Goal: Navigation & Orientation: Find specific page/section

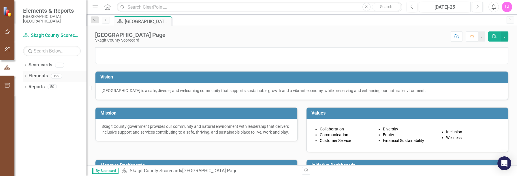
click at [28, 71] on div "Dropdown Elements 199" at bounding box center [54, 76] width 63 height 11
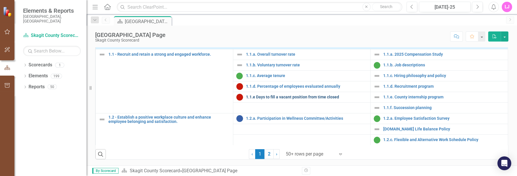
click at [256, 96] on link "1.1.e Days to fill a vacant position from time closed" at bounding box center [307, 97] width 122 height 4
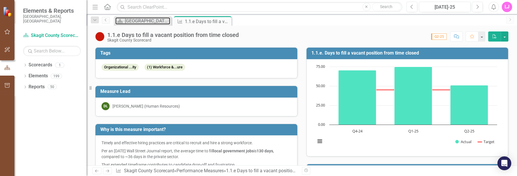
drag, startPoint x: 145, startPoint y: 20, endPoint x: 283, endPoint y: 33, distance: 138.1
click at [283, 33] on div "Menu Home Search Close Search Previous [DATE]-25 Next Alerts LJ User Edit Profi…" at bounding box center [301, 88] width 430 height 176
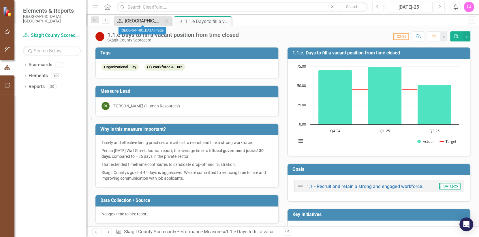
click at [140, 21] on div "[GEOGRAPHIC_DATA] Page" at bounding box center [144, 20] width 38 height 7
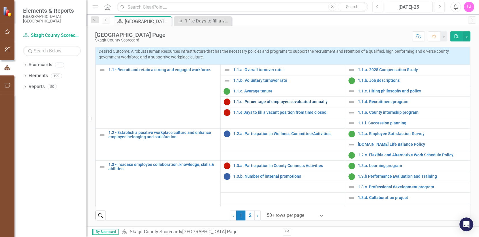
click at [246, 104] on link "1.1.d. Percentage of employees evaluated annually" at bounding box center [287, 102] width 109 height 4
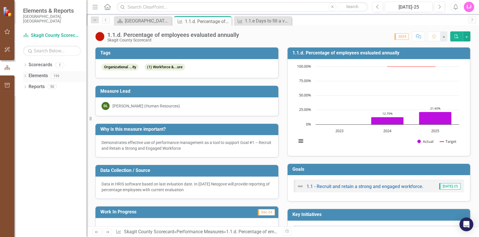
click at [25, 74] on div "Dropdown" at bounding box center [25, 76] width 4 height 5
click at [31, 117] on link "Reports" at bounding box center [37, 119] width 16 height 7
click at [24, 118] on icon "Dropdown" at bounding box center [25, 119] width 4 height 3
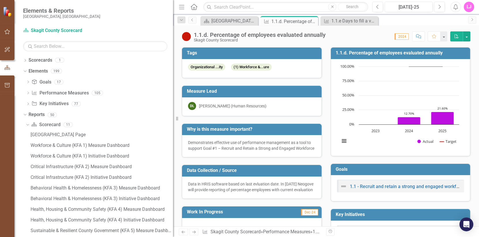
drag, startPoint x: 88, startPoint y: 129, endPoint x: 193, endPoint y: 138, distance: 105.6
click at [193, 138] on div "Elements & Reports [GEOGRAPHIC_DATA], [GEOGRAPHIC_DATA] Scorecard Skagit County…" at bounding box center [239, 118] width 479 height 237
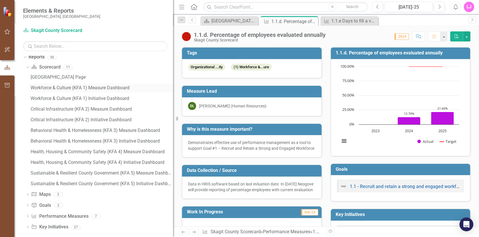
scroll to position [62, 0]
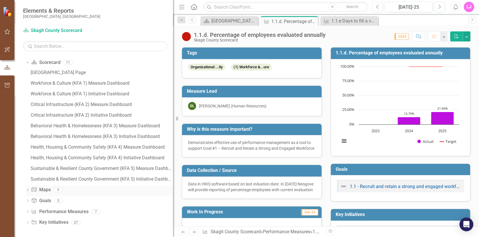
click at [28, 176] on icon "Dropdown" at bounding box center [28, 190] width 4 height 3
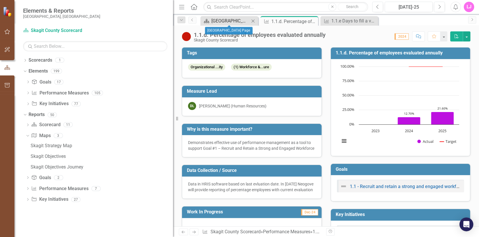
click at [219, 21] on div "[GEOGRAPHIC_DATA] Page" at bounding box center [230, 20] width 38 height 7
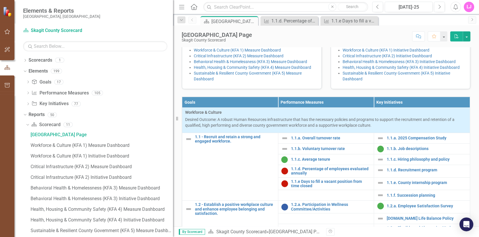
scroll to position [231, 0]
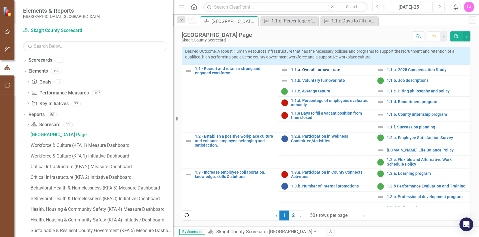
click at [297, 72] on link "1.1.a. Overall turnover rate" at bounding box center [331, 70] width 80 height 4
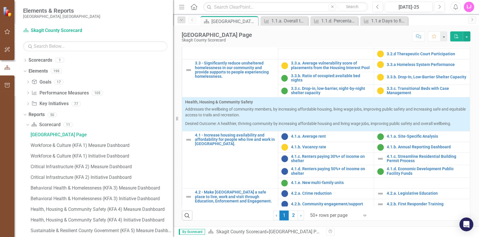
scroll to position [592, 0]
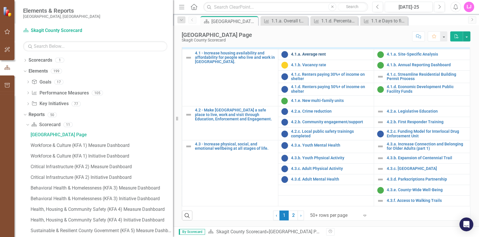
click at [302, 57] on link "4.1.a. Average rent" at bounding box center [331, 54] width 80 height 4
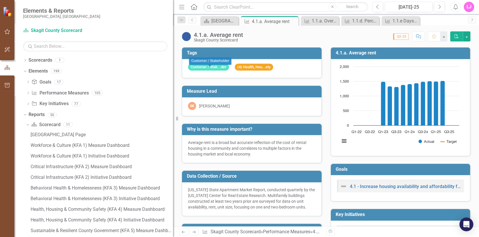
click at [205, 67] on span "Customer / Stak...der" at bounding box center [208, 67] width 41 height 7
click at [259, 67] on span "(4) Health, Hou...ety" at bounding box center [254, 67] width 38 height 7
click at [318, 21] on div "1.1.a. Overall turnover rate" at bounding box center [321, 20] width 18 height 7
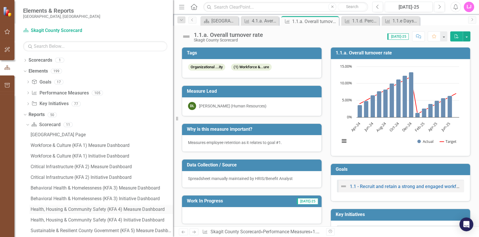
scroll to position [93, 0]
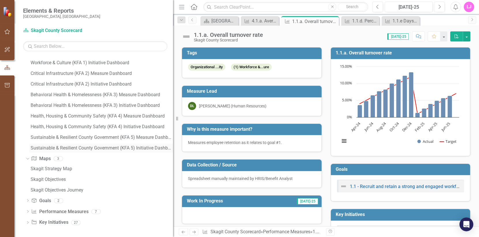
click at [52, 147] on div "Sustainable & Resilient County Government (KFA 5) Initiative Dashboard" at bounding box center [102, 148] width 142 height 5
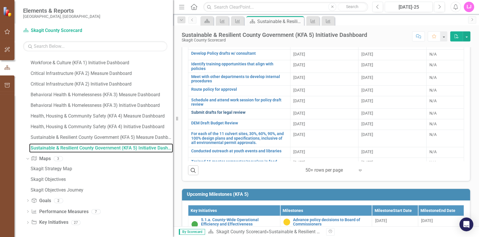
scroll to position [169, 0]
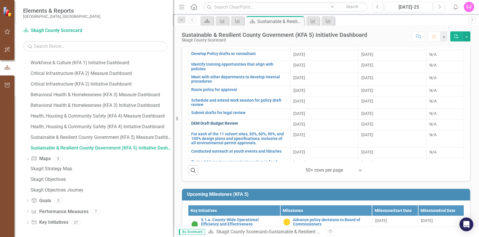
click at [216, 124] on link "DEM Draft Budget Review" at bounding box center [239, 123] width 96 height 4
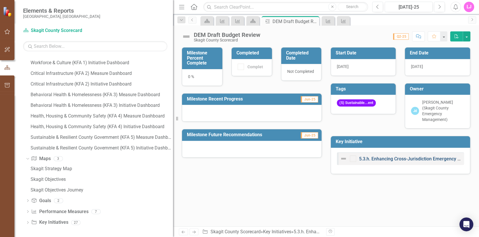
click at [375, 156] on link "5.3.h. Enhancing Cross-Jurisdiction Emergency Management Collaboration" at bounding box center [436, 158] width 155 height 5
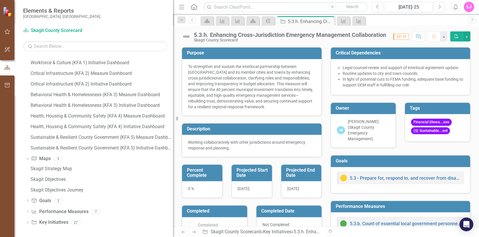
click at [430, 121] on body "Elements & Reports [GEOGRAPHIC_DATA], [GEOGRAPHIC_DATA] Scorecard Skagit County…" at bounding box center [239, 118] width 479 height 237
click at [357, 176] on link "5.3 - Prepare for, respond to, and recover from disasters, events, incidents, a…" at bounding box center [441, 178] width 183 height 5
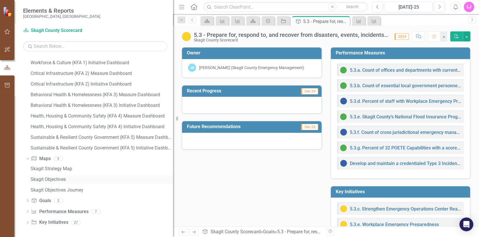
click at [52, 176] on div "Skagit Objectives" at bounding box center [102, 179] width 142 height 5
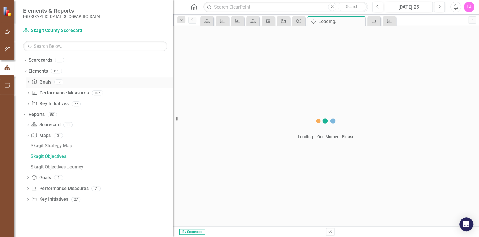
click at [44, 84] on link "Goal Goals" at bounding box center [41, 82] width 20 height 7
click at [67, 94] on link "Performance Measure Performance Measures" at bounding box center [59, 93] width 57 height 7
click at [67, 95] on link "Performance Measure Performance Measures" at bounding box center [59, 93] width 57 height 7
click at [41, 71] on link "Elements" at bounding box center [38, 71] width 19 height 7
click at [206, 21] on icon "Scorecard" at bounding box center [207, 21] width 6 height 5
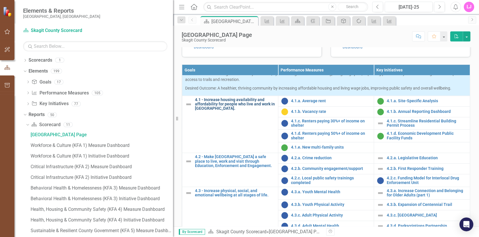
scroll to position [592, 0]
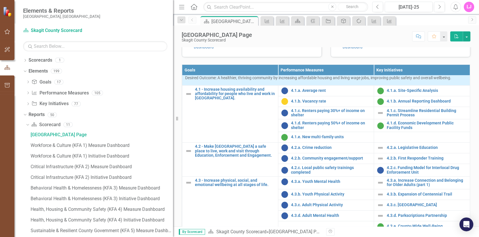
click at [355, 20] on link "Workforce & Culture (KFA 1) Initiative Dashboard" at bounding box center [385, 18] width 87 height 5
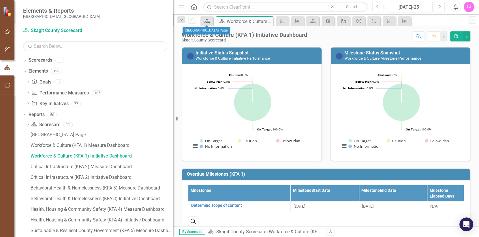
click at [206, 20] on icon "Scorecard" at bounding box center [207, 21] width 6 height 5
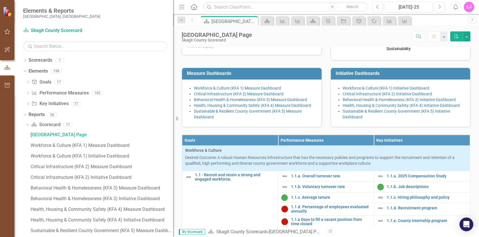
scroll to position [144, 0]
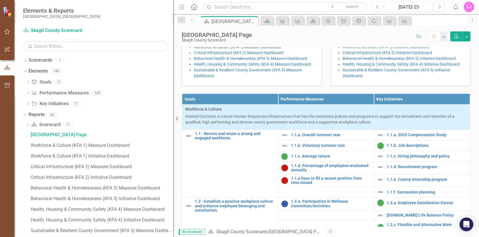
click at [216, 49] on link "Workforce & Culture (KFA 1) Measure Dashboard" at bounding box center [237, 47] width 87 height 5
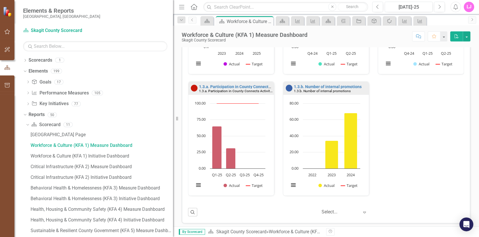
scroll to position [349, 0]
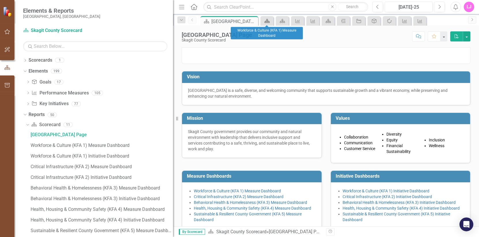
click at [266, 20] on icon "Scorecard" at bounding box center [267, 21] width 6 height 5
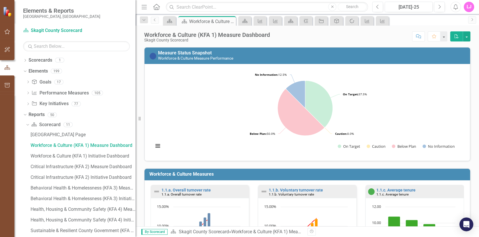
drag, startPoint x: 176, startPoint y: 119, endPoint x: 135, endPoint y: 116, distance: 40.7
click at [135, 117] on div "Resize" at bounding box center [137, 118] width 5 height 237
click at [444, 36] on button "button" at bounding box center [443, 36] width 7 height 10
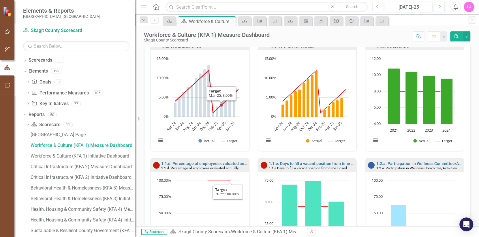
scroll to position [231, 0]
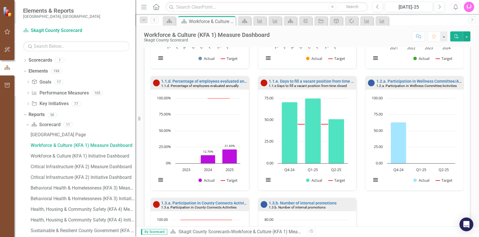
drag, startPoint x: 451, startPoint y: 23, endPoint x: 446, endPoint y: 23, distance: 4.6
click at [450, 23] on div "Scorecard Scorecard Workforce & Culture (KFA 1) Measure Dashboard Pin Close Sco…" at bounding box center [313, 20] width 304 height 9
click at [155, 6] on icon "Home" at bounding box center [155, 7] width 7 height 6
